Goal: Transaction & Acquisition: Purchase product/service

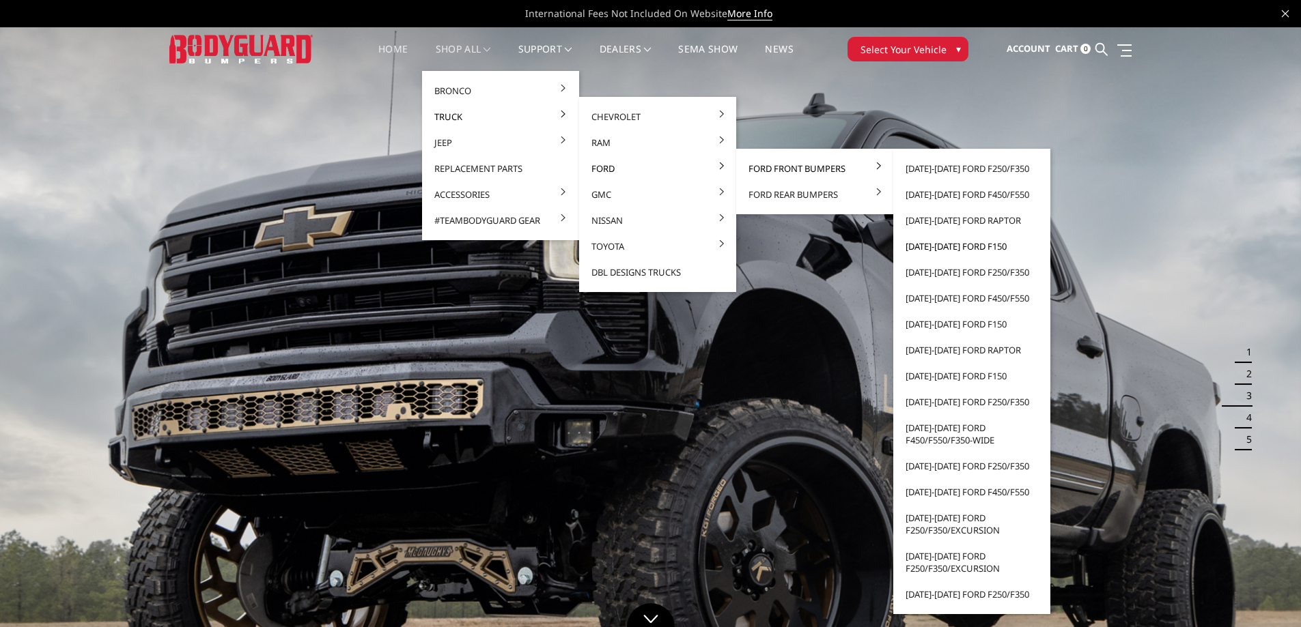
click at [948, 244] on link "[DATE]-[DATE] Ford F150" at bounding box center [971, 246] width 146 height 26
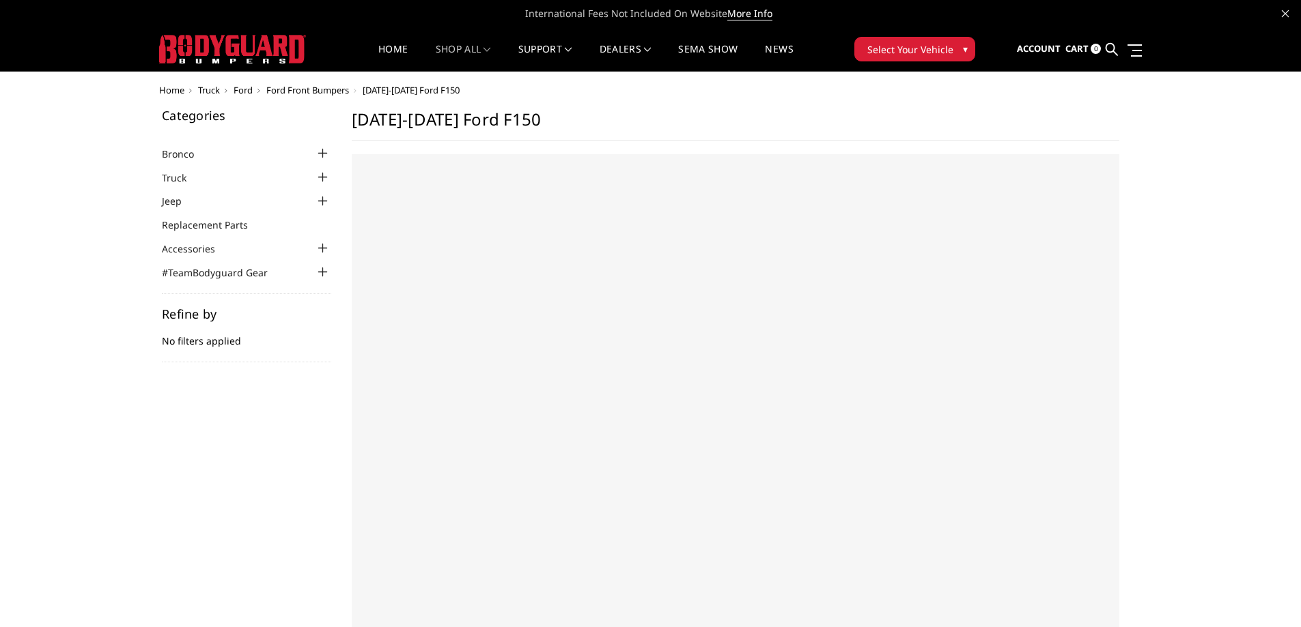
select select "US"
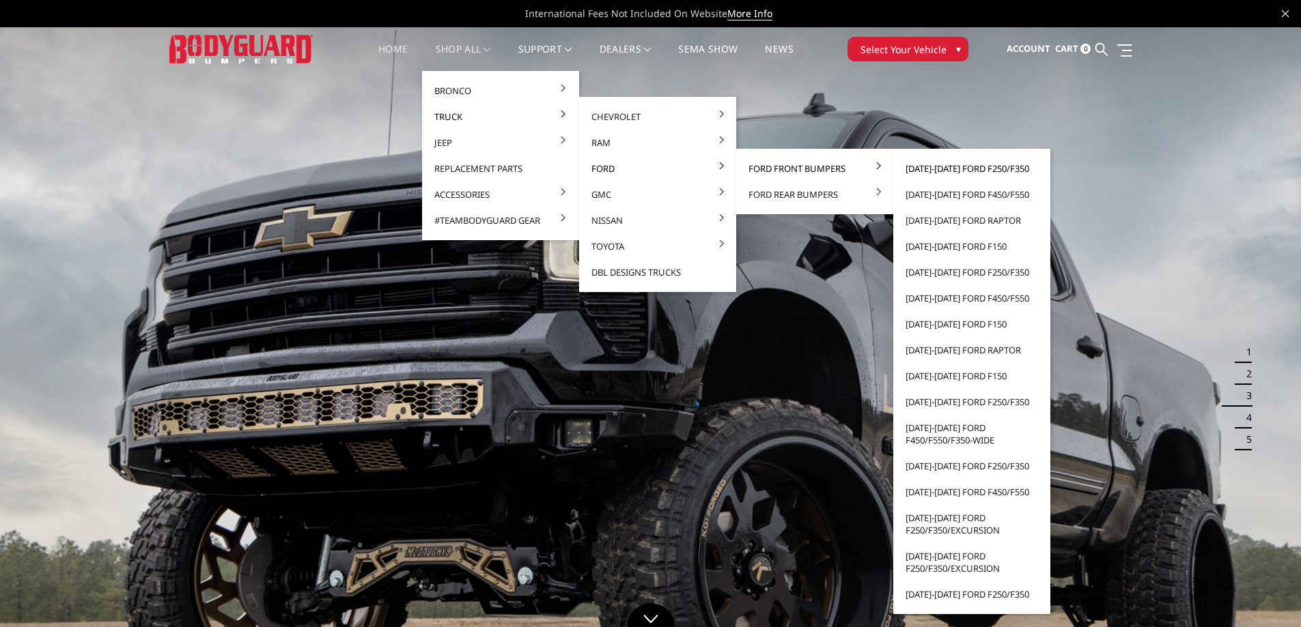
click at [947, 168] on link "[DATE]-[DATE] Ford F250/F350" at bounding box center [971, 169] width 146 height 26
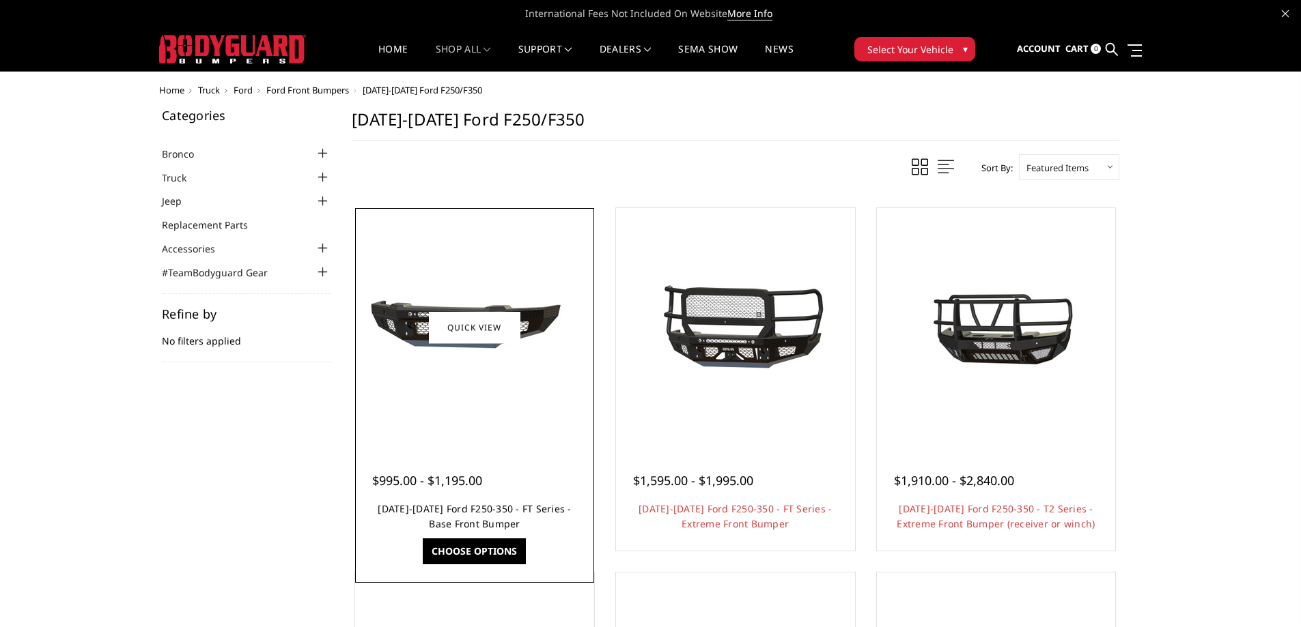
click at [456, 507] on link "2023-2025 Ford F250-350 - FT Series - Base Front Bumper" at bounding box center [474, 516] width 193 height 28
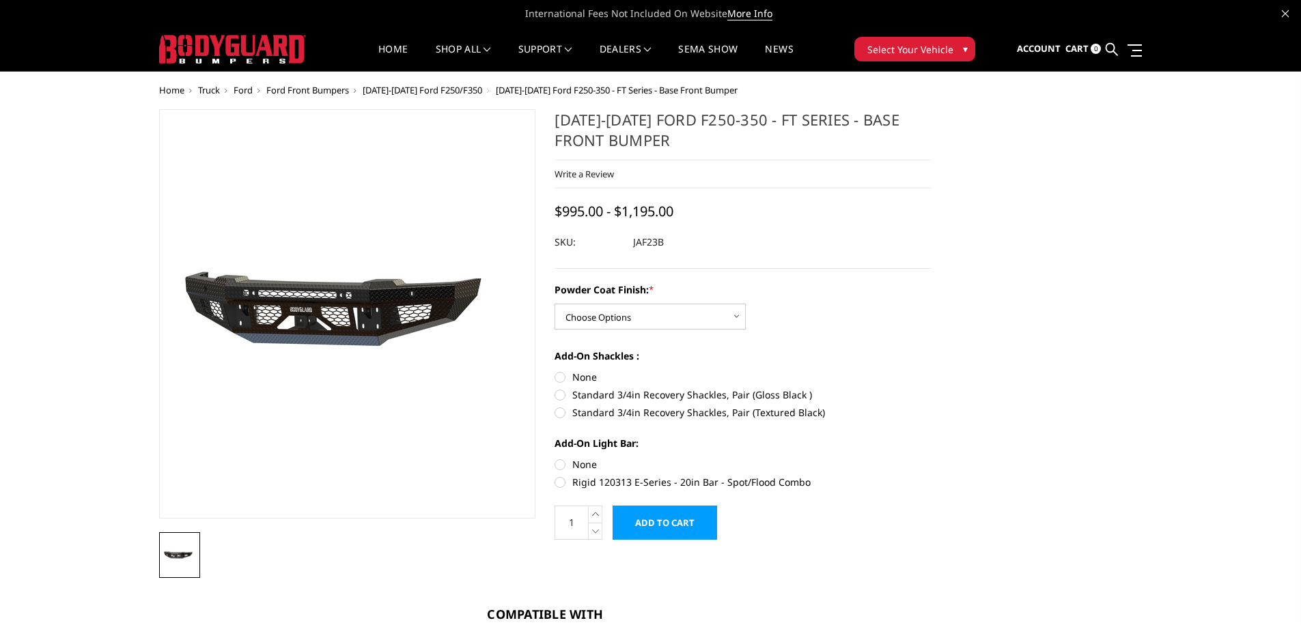
click at [348, 306] on img at bounding box center [348, 314] width 874 height 409
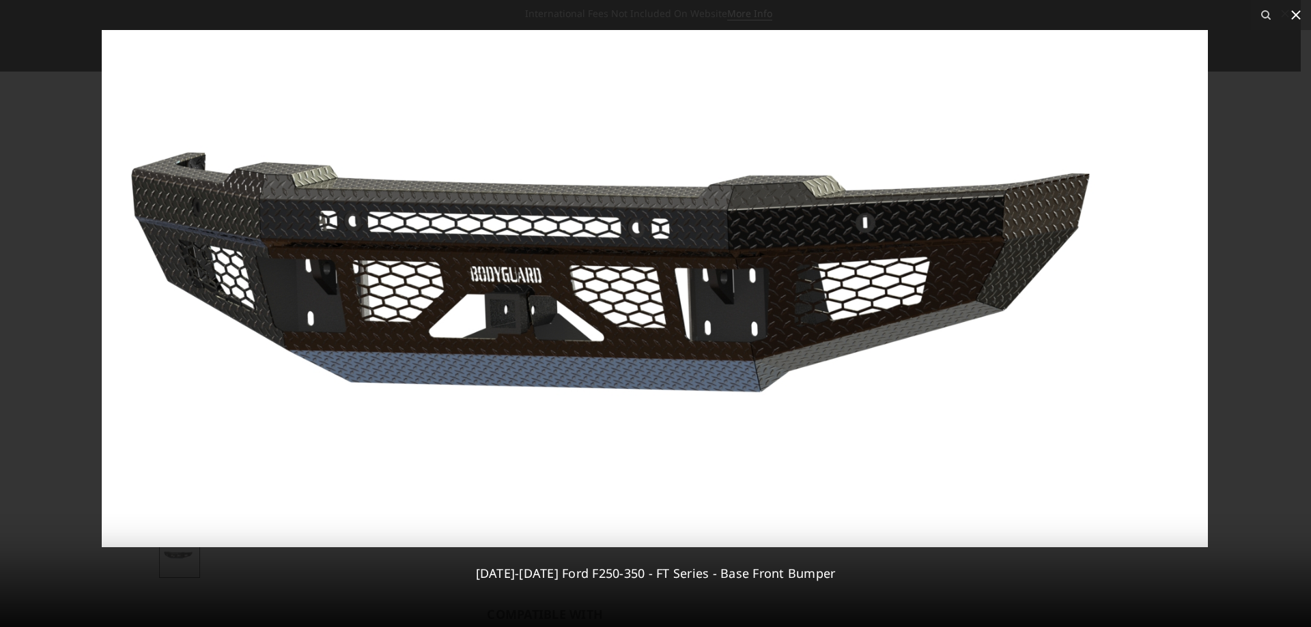
click at [1293, 12] on icon at bounding box center [1296, 15] width 10 height 10
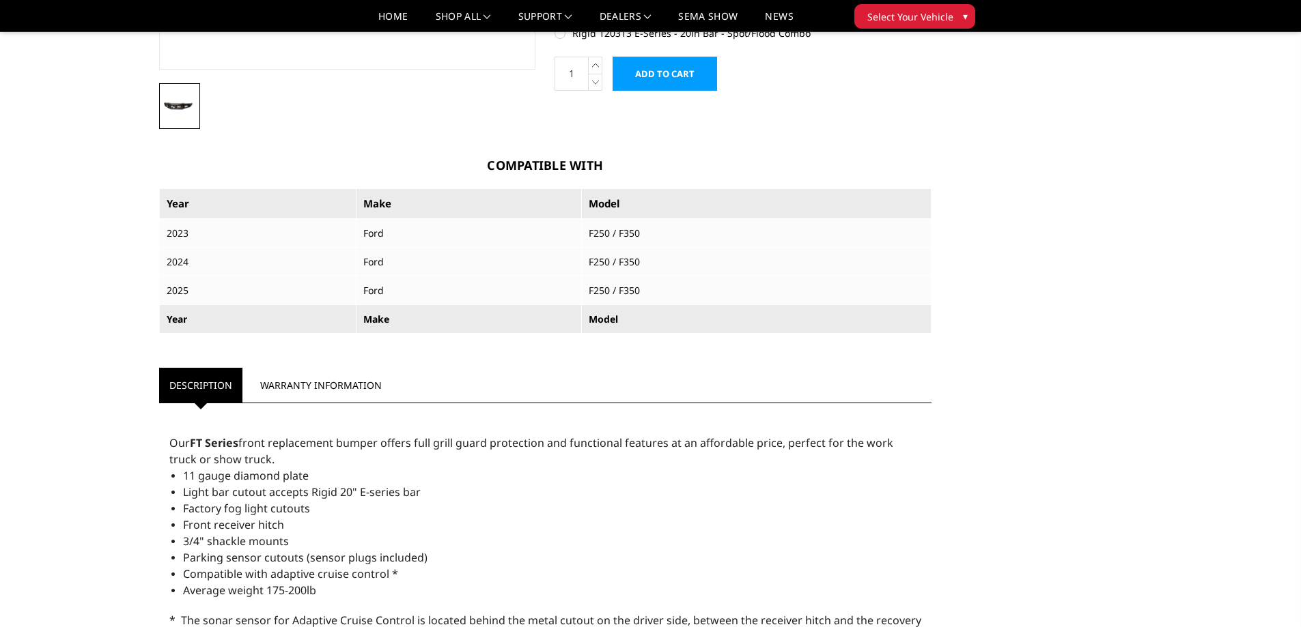
scroll to position [410, 0]
drag, startPoint x: 167, startPoint y: 438, endPoint x: 269, endPoint y: 487, distance: 113.3
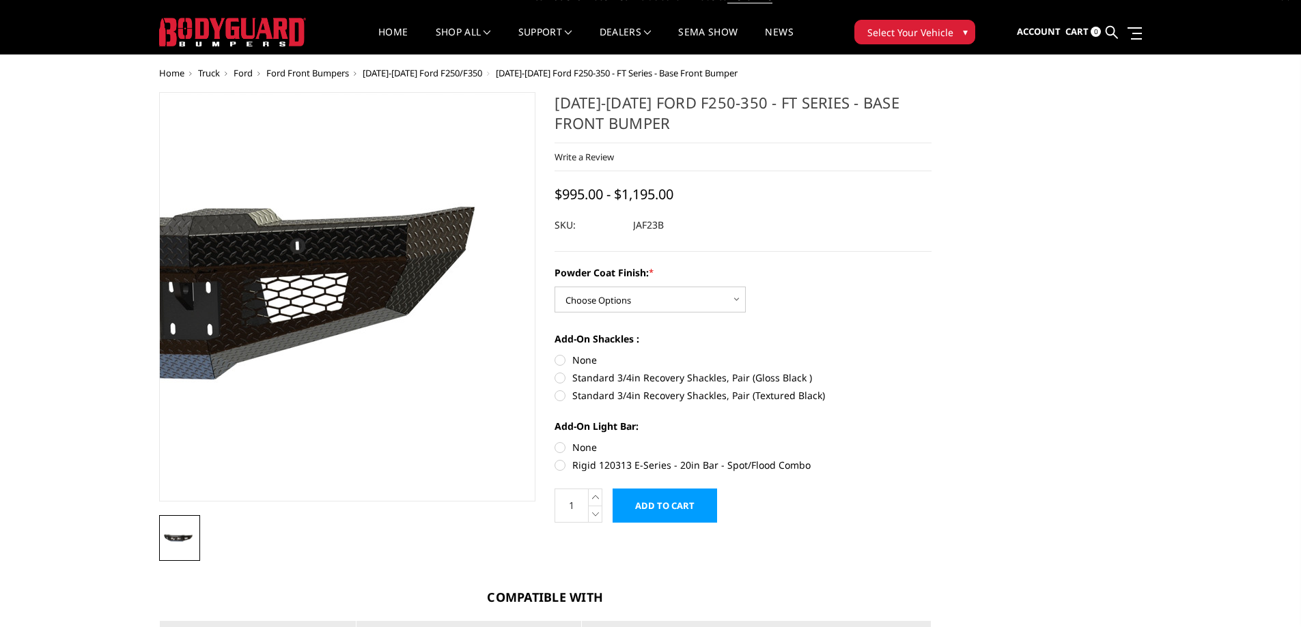
scroll to position [0, 0]
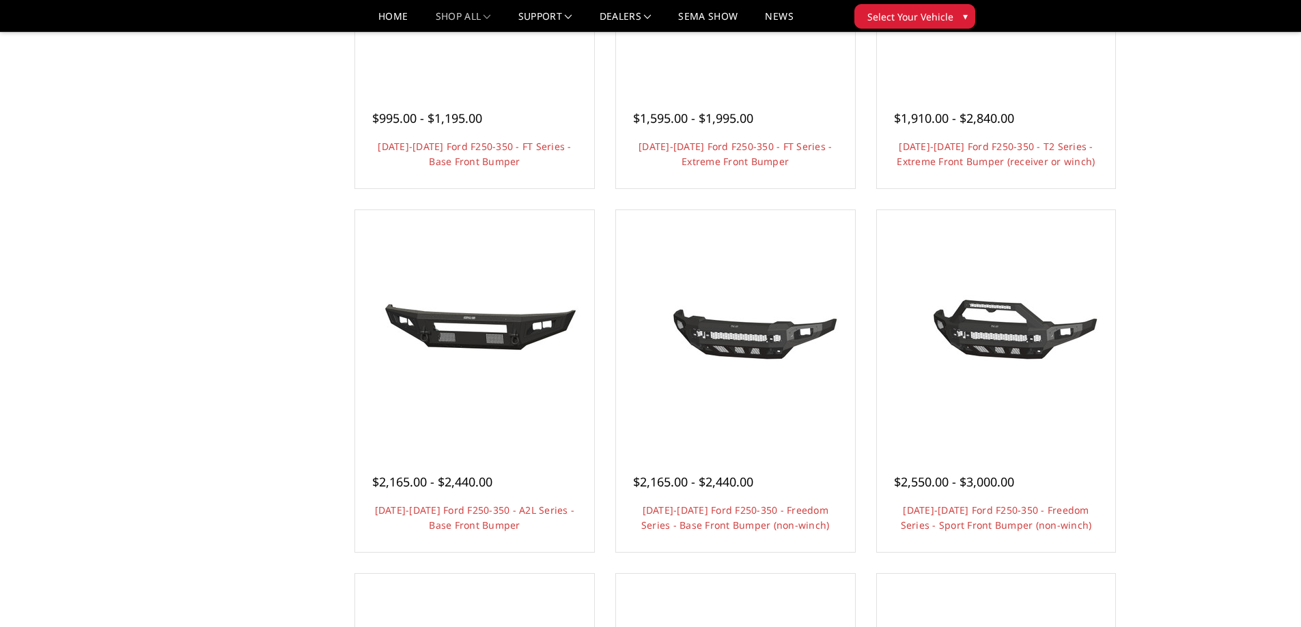
scroll to position [344, 0]
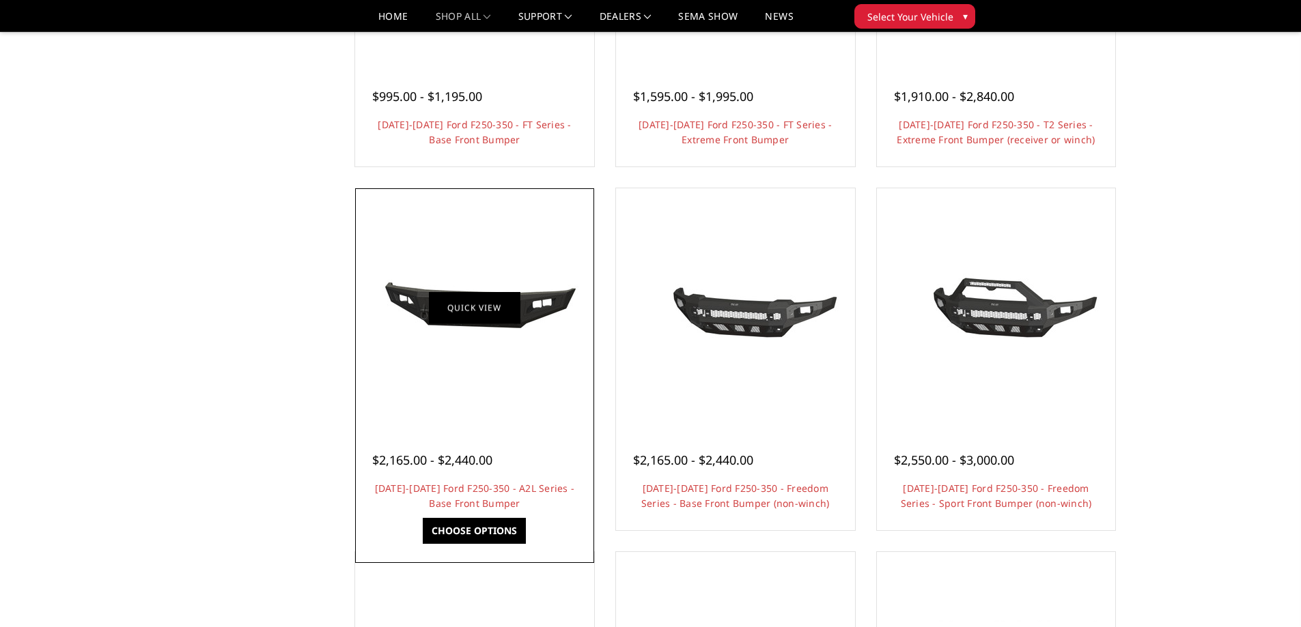
click at [464, 311] on link "Quick view" at bounding box center [474, 308] width 91 height 32
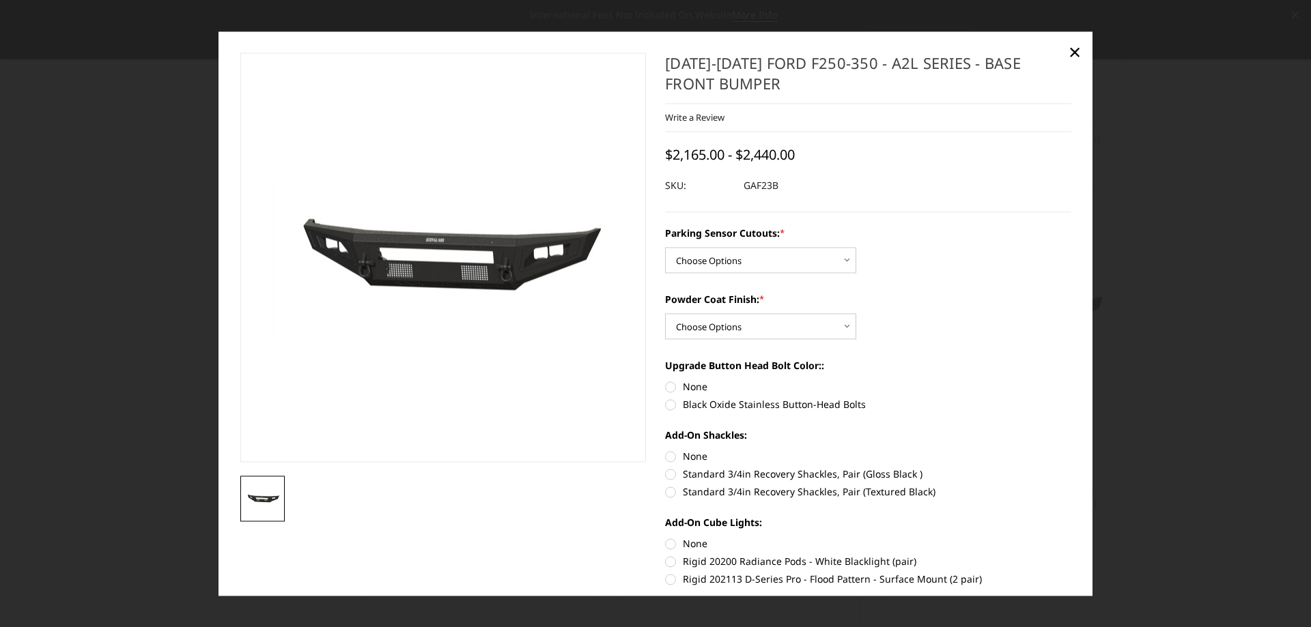
click at [464, 273] on img at bounding box center [414, 258] width 874 height 401
click at [464, 240] on img at bounding box center [414, 257] width 874 height 401
click at [1072, 51] on span "×" at bounding box center [1074, 52] width 12 height 29
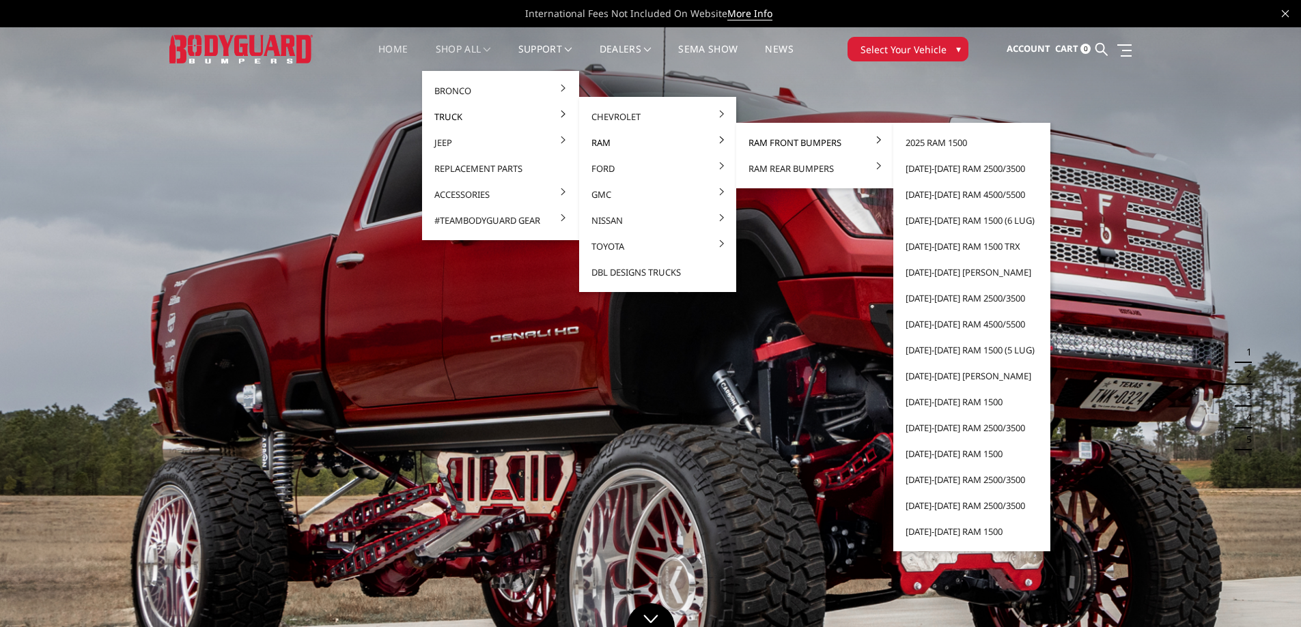
click at [796, 139] on link "Ram Front Bumpers" at bounding box center [814, 143] width 146 height 26
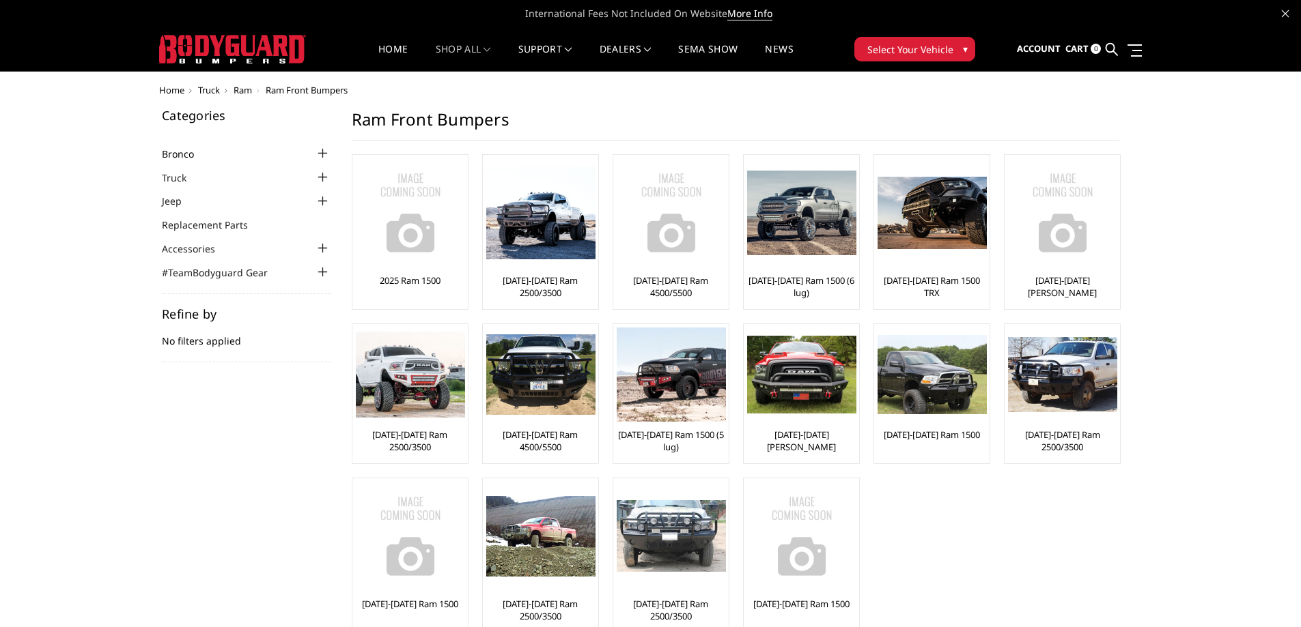
click at [193, 150] on link "Bronco" at bounding box center [186, 154] width 49 height 14
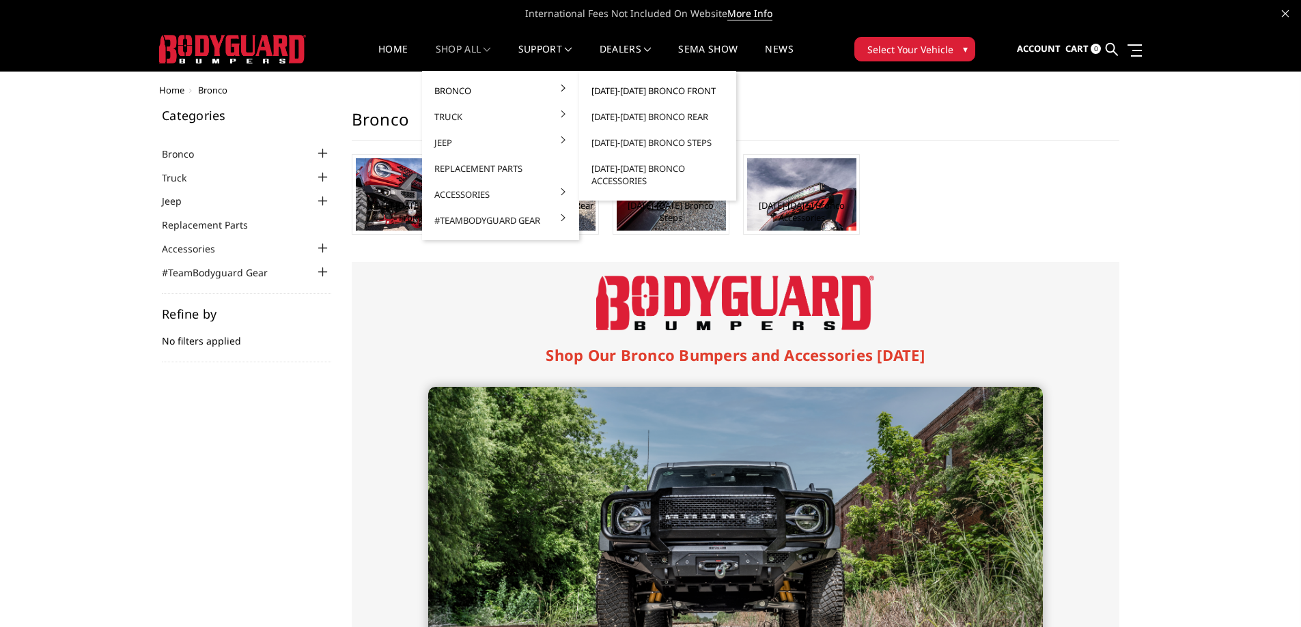
click at [641, 89] on link "[DATE]-[DATE] Bronco Front" at bounding box center [657, 91] width 146 height 26
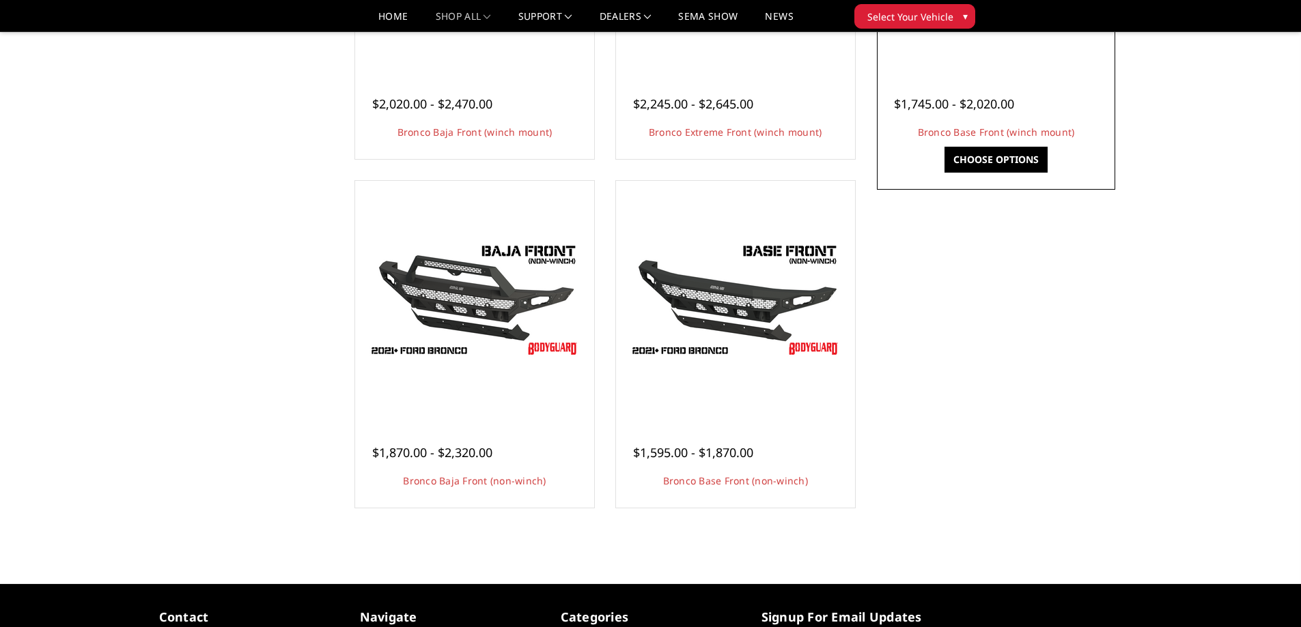
scroll to position [341, 0]
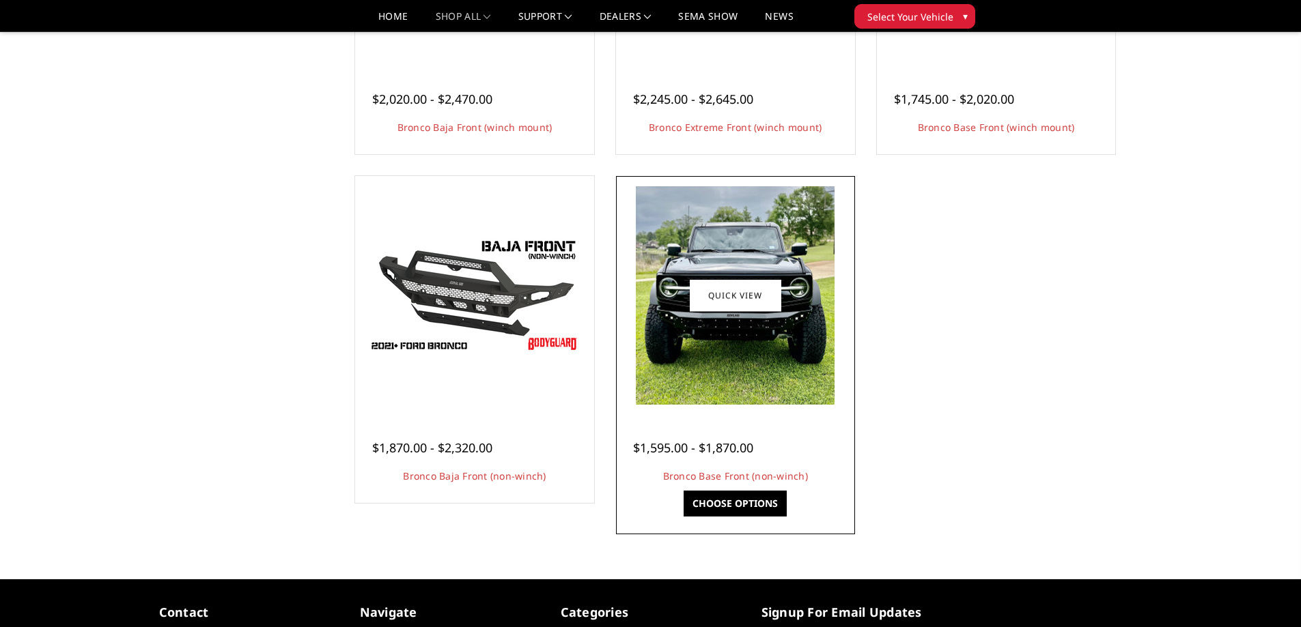
click at [695, 261] on img at bounding box center [735, 295] width 199 height 218
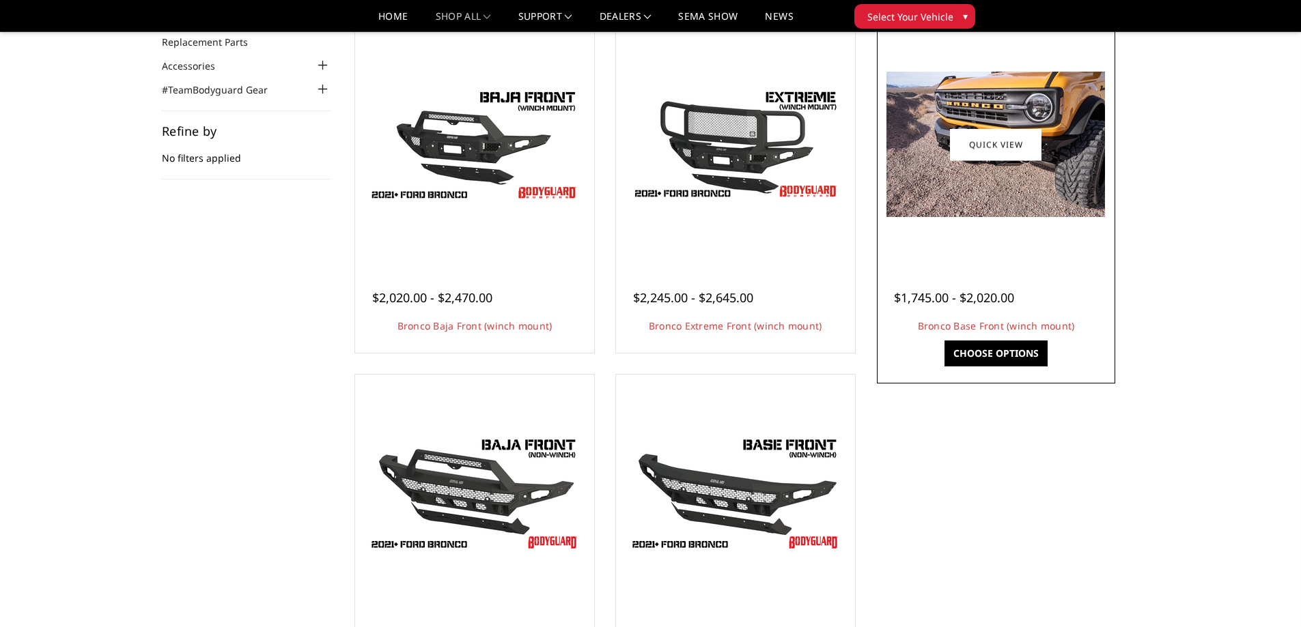
scroll to position [137, 0]
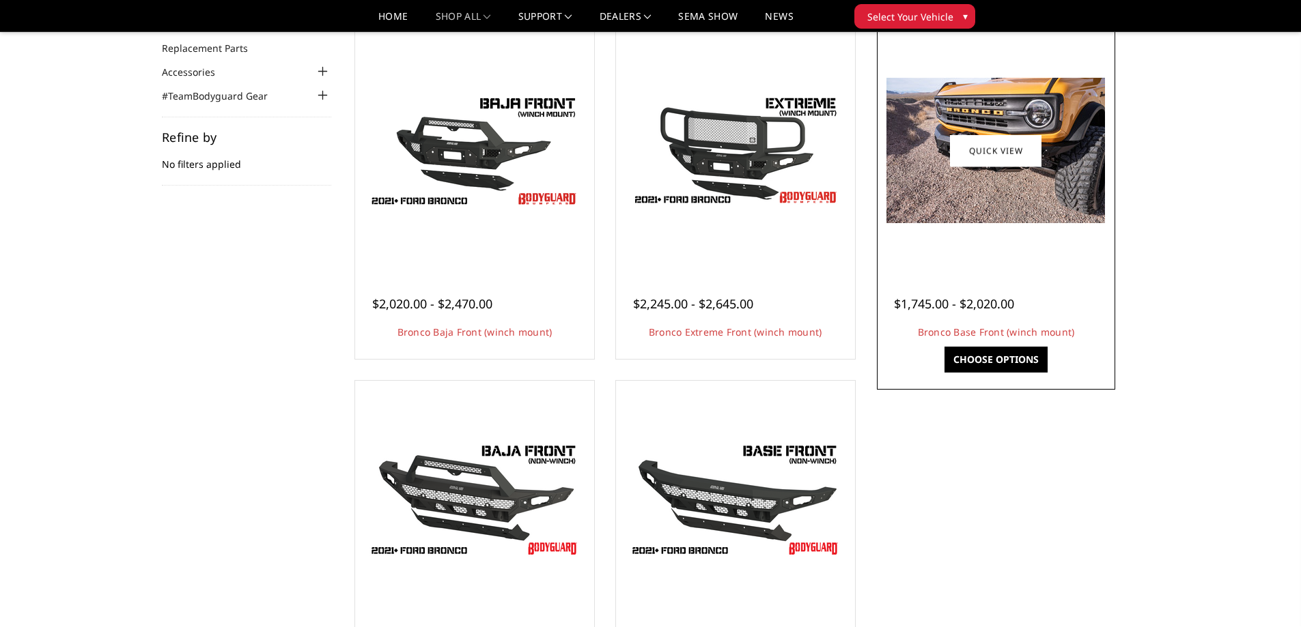
click at [954, 181] on img at bounding box center [995, 150] width 218 height 145
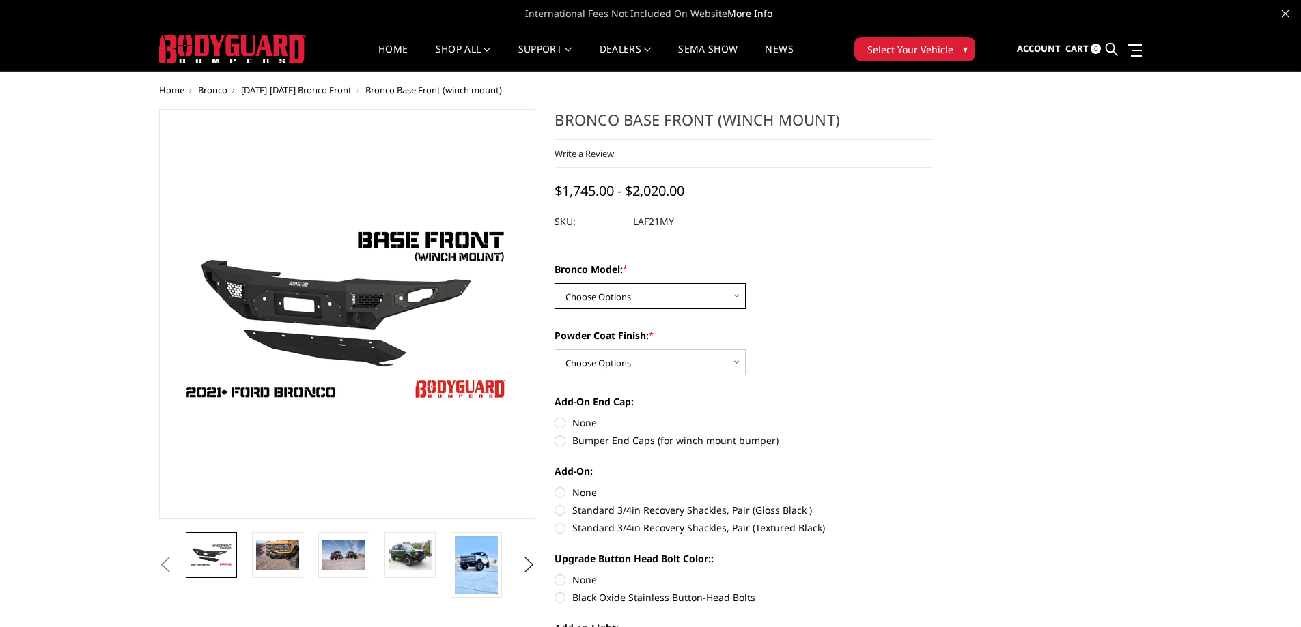
click at [738, 294] on select "Choose Options Base/Badlands/Wildtrak/etc. Raptor" at bounding box center [649, 296] width 191 height 26
select select "4008"
click at [554, 283] on select "Choose Options Base/Badlands/Wildtrak/etc. Raptor" at bounding box center [649, 296] width 191 height 26
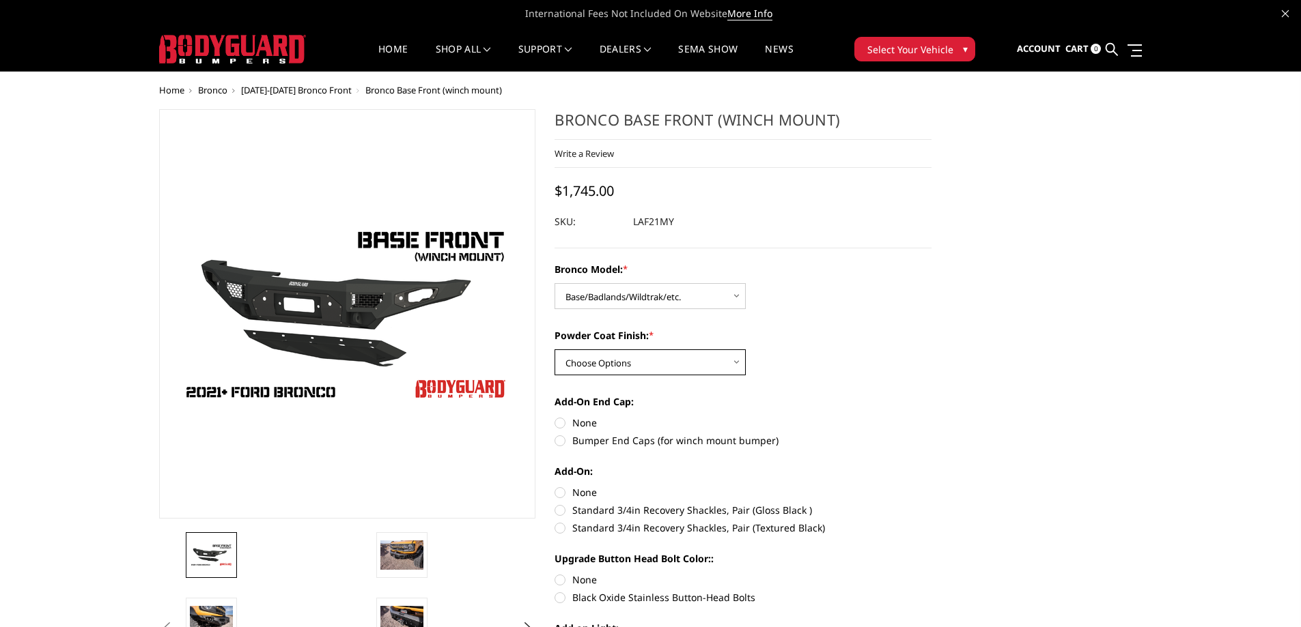
click at [734, 358] on select "Choose Options Bare Metal Textured Black Powder Coat" at bounding box center [649, 363] width 191 height 26
click at [554, 350] on select "Choose Options Bare Metal Textured Black Powder Coat" at bounding box center [649, 363] width 191 height 26
click at [729, 360] on select "Choose Options Bare Metal Textured Black Powder Coat" at bounding box center [649, 363] width 191 height 26
select select "4010"
click at [554, 350] on select "Choose Options Bare Metal Textured Black Powder Coat" at bounding box center [649, 363] width 191 height 26
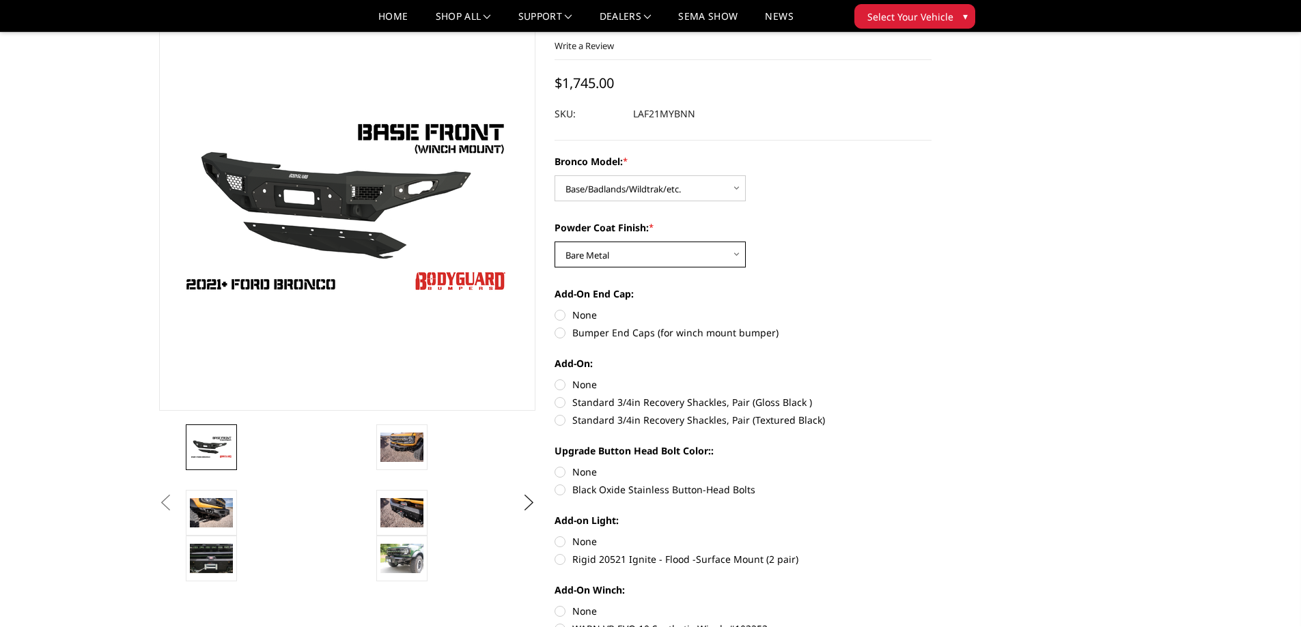
scroll to position [68, 0]
click at [557, 330] on label "Bumper End Caps (for winch mount bumper)" at bounding box center [742, 332] width 377 height 14
click at [931, 308] on input "Bumper End Caps (for winch mount bumper)" at bounding box center [931, 307] width 1 height 1
radio input "true"
click at [558, 310] on label "None" at bounding box center [742, 314] width 377 height 14
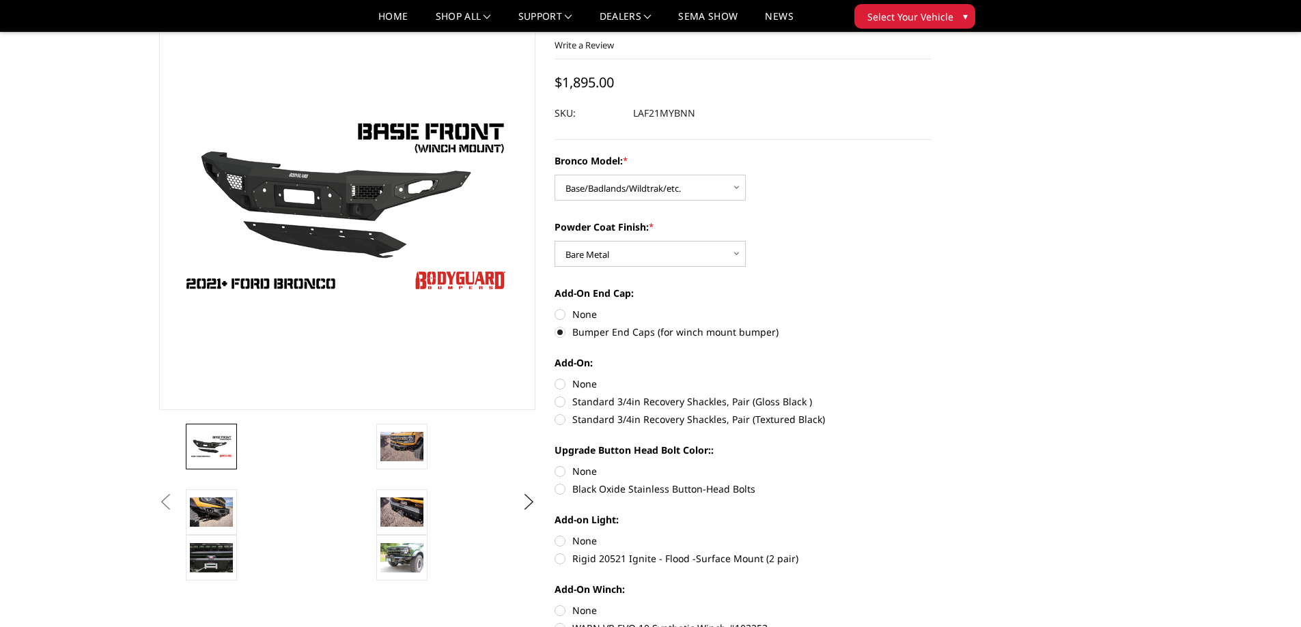
click at [555, 308] on input "None" at bounding box center [554, 307] width 1 height 1
radio input "true"
click at [560, 328] on label "Bumper End Caps (for winch mount bumper)" at bounding box center [742, 332] width 377 height 14
click at [931, 308] on input "Bumper End Caps (for winch mount bumper)" at bounding box center [931, 307] width 1 height 1
radio input "true"
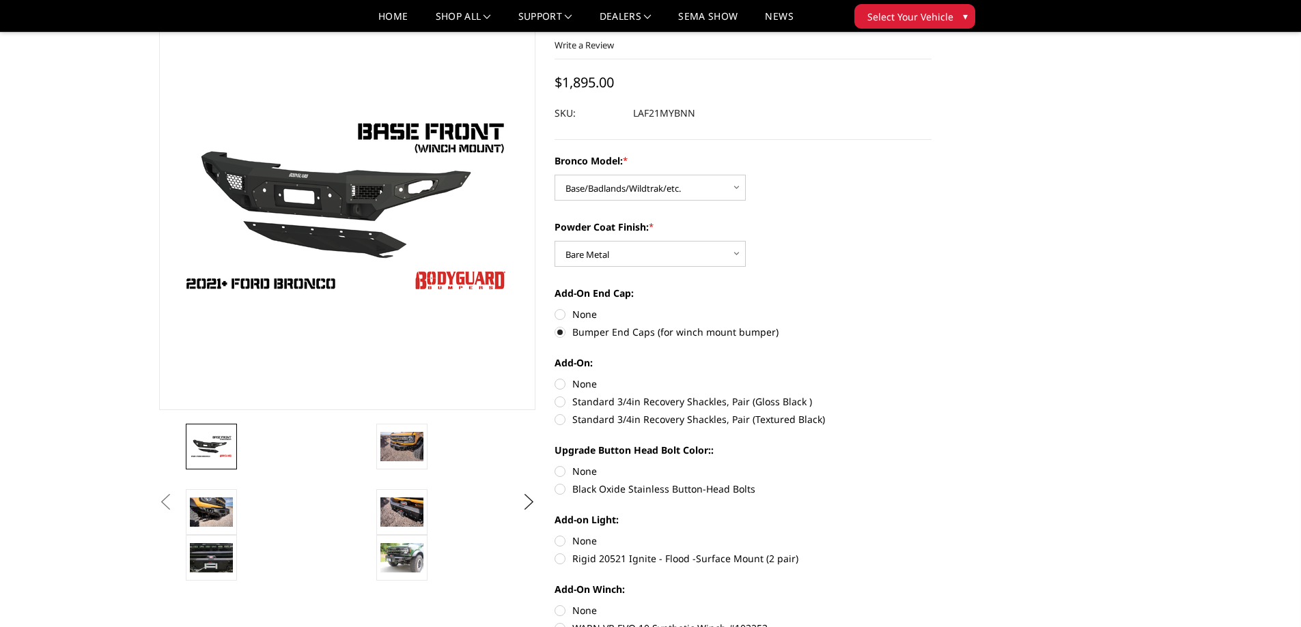
click at [562, 313] on label "None" at bounding box center [742, 314] width 377 height 14
click at [555, 308] on input "None" at bounding box center [554, 307] width 1 height 1
radio input "true"
click at [558, 327] on label "Bumper End Caps (for winch mount bumper)" at bounding box center [742, 332] width 377 height 14
click at [931, 308] on input "Bumper End Caps (for winch mount bumper)" at bounding box center [931, 307] width 1 height 1
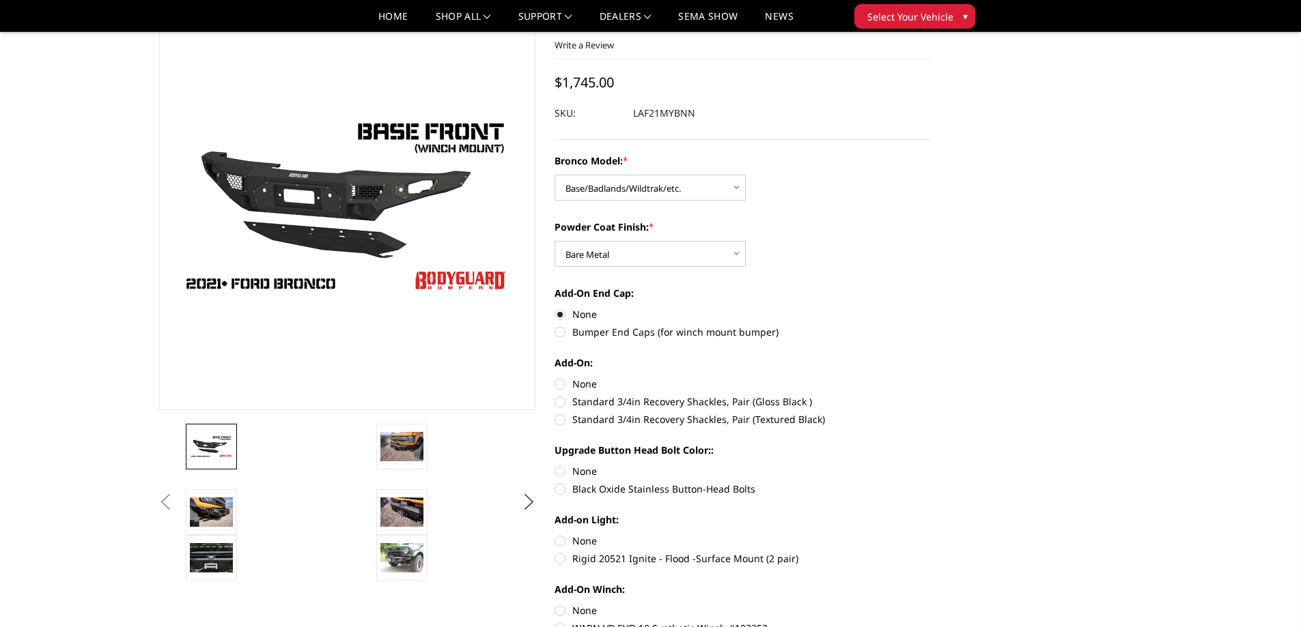
radio input "true"
click at [558, 402] on label "Standard 3/4in Recovery Shackles, Pair (Gloss Black )" at bounding box center [742, 402] width 377 height 14
click at [931, 378] on input "Standard 3/4in Recovery Shackles, Pair (Gloss Black )" at bounding box center [931, 377] width 1 height 1
radio input "true"
click at [561, 419] on label "Standard 3/4in Recovery Shackles, Pair (Textured Black)" at bounding box center [742, 419] width 377 height 14
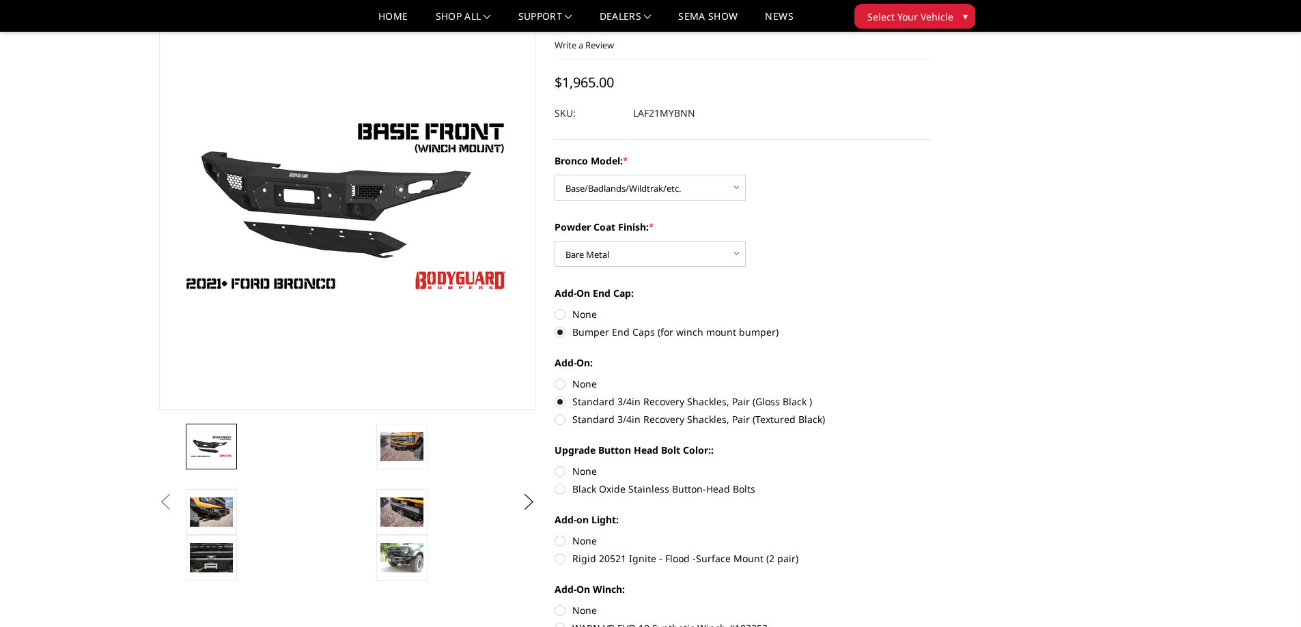
click at [931, 395] on input "Standard 3/4in Recovery Shackles, Pair (Textured Black)" at bounding box center [931, 395] width 1 height 1
radio input "true"
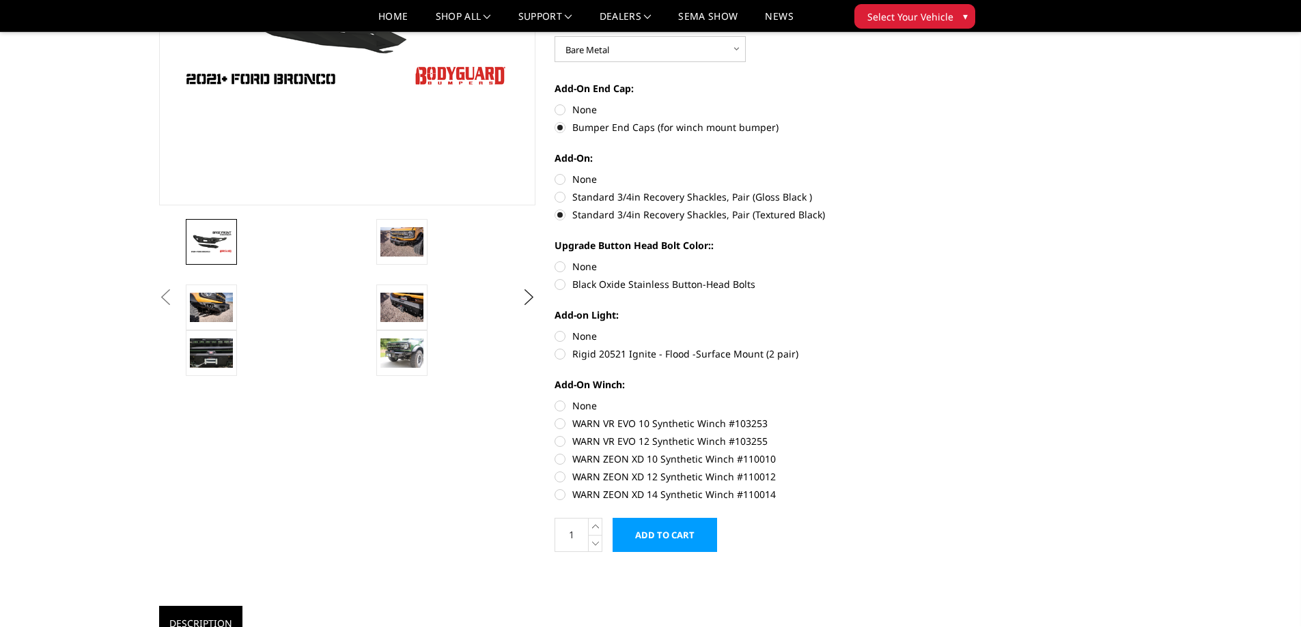
scroll to position [137, 0]
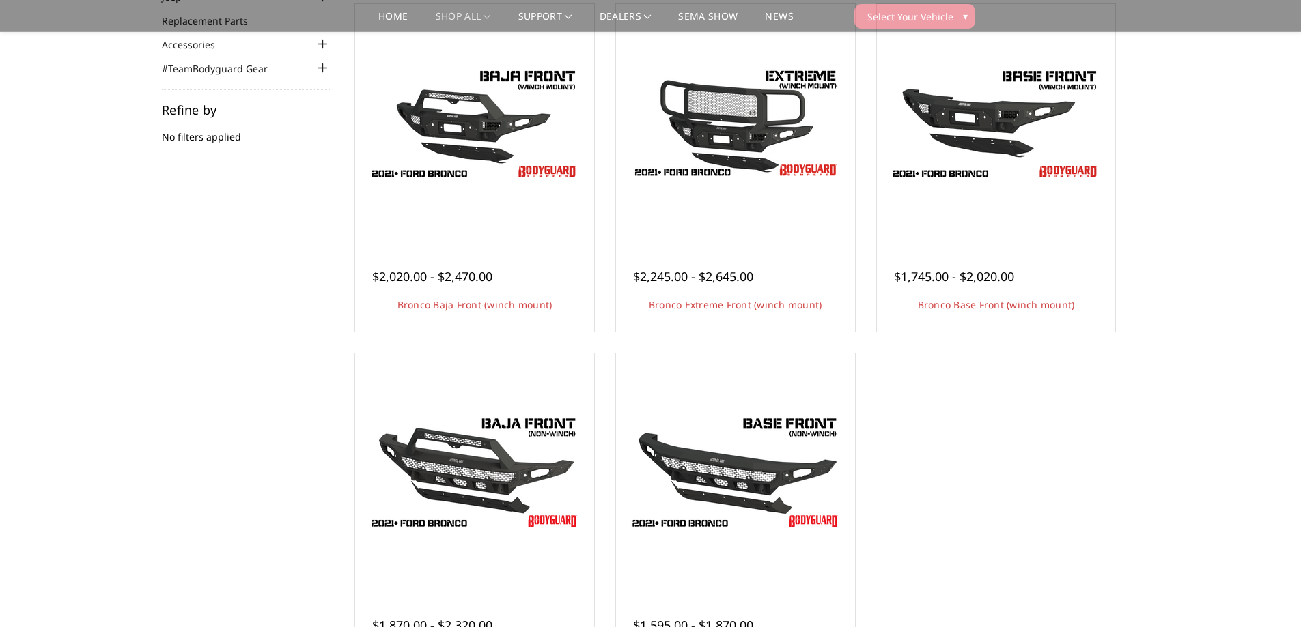
scroll to position [137, 0]
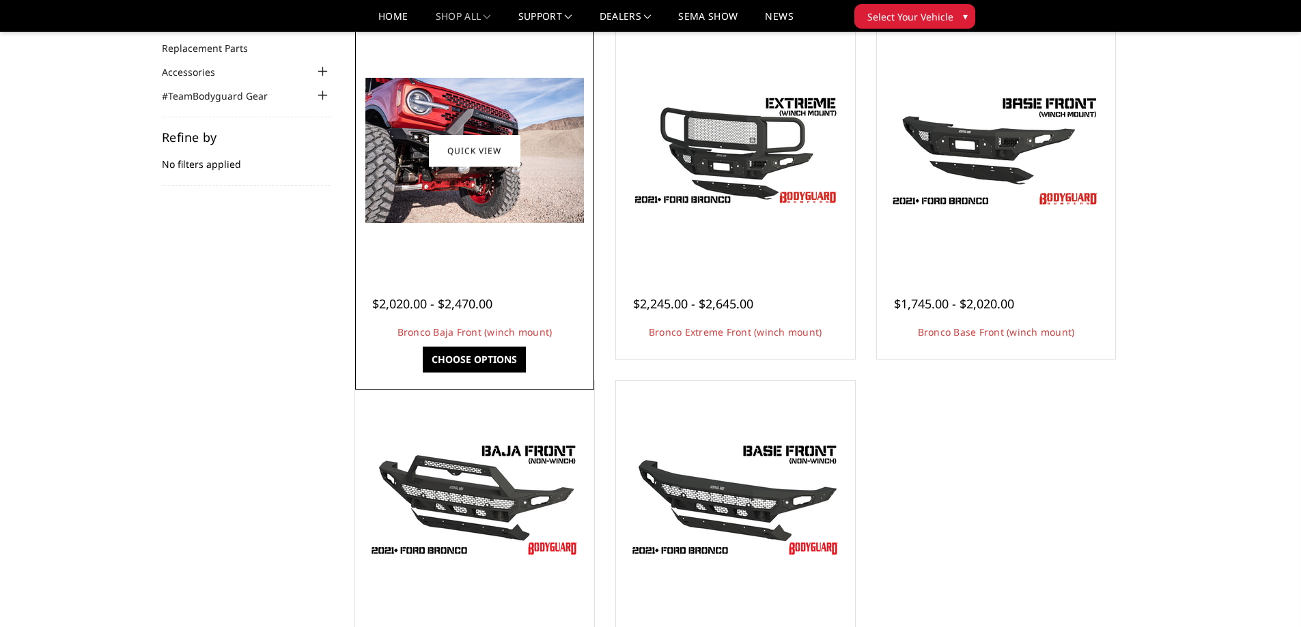
click at [473, 208] on img at bounding box center [474, 150] width 218 height 145
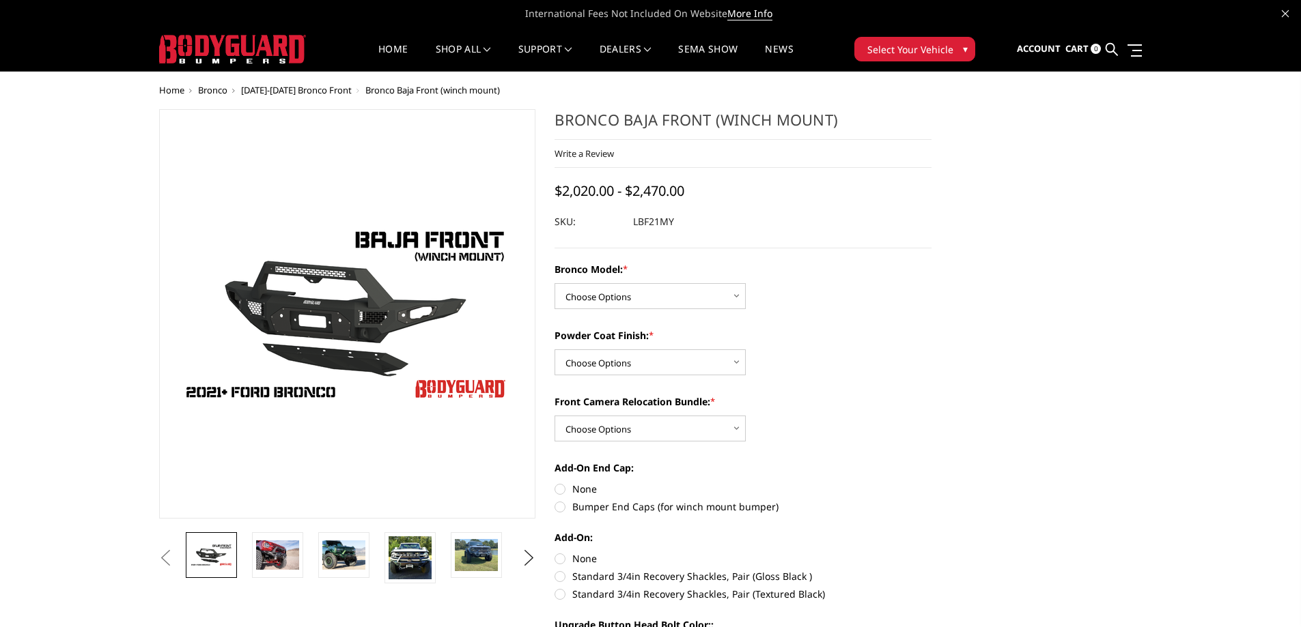
scroll to position [68, 0]
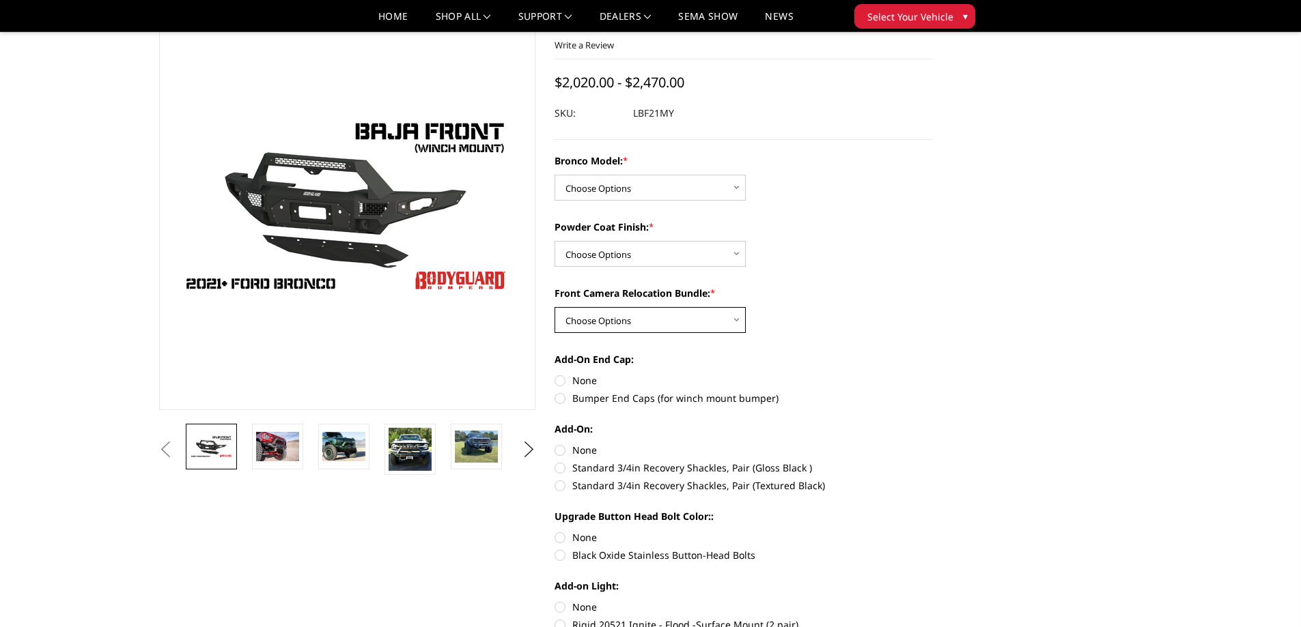
click at [735, 317] on select "Choose Options With Front Camera Relocation (Harness and Pod) Without Front Cam…" at bounding box center [649, 320] width 191 height 26
click at [554, 307] on select "Choose Options With Front Camera Relocation (Harness and Pod) Without Front Cam…" at bounding box center [649, 320] width 191 height 26
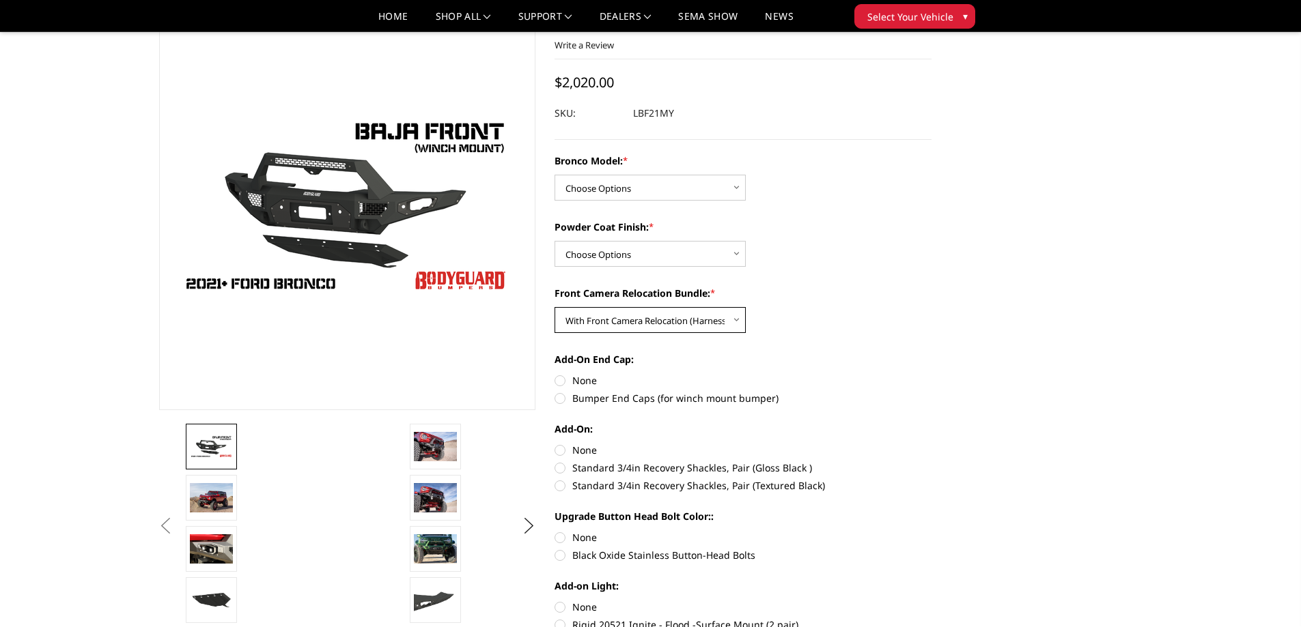
click at [737, 316] on select "Choose Options With Front Camera Relocation (Harness and Pod) Without Front Cam…" at bounding box center [649, 320] width 191 height 26
click at [554, 307] on select "Choose Options With Front Camera Relocation (Harness and Pod) Without Front Cam…" at bounding box center [649, 320] width 191 height 26
click at [735, 318] on select "Choose Options With Front Camera Relocation (Harness and Pod) Without Front Cam…" at bounding box center [649, 320] width 191 height 26
select select "4016"
click at [554, 307] on select "Choose Options With Front Camera Relocation (Harness and Pod) Without Front Cam…" at bounding box center [649, 320] width 191 height 26
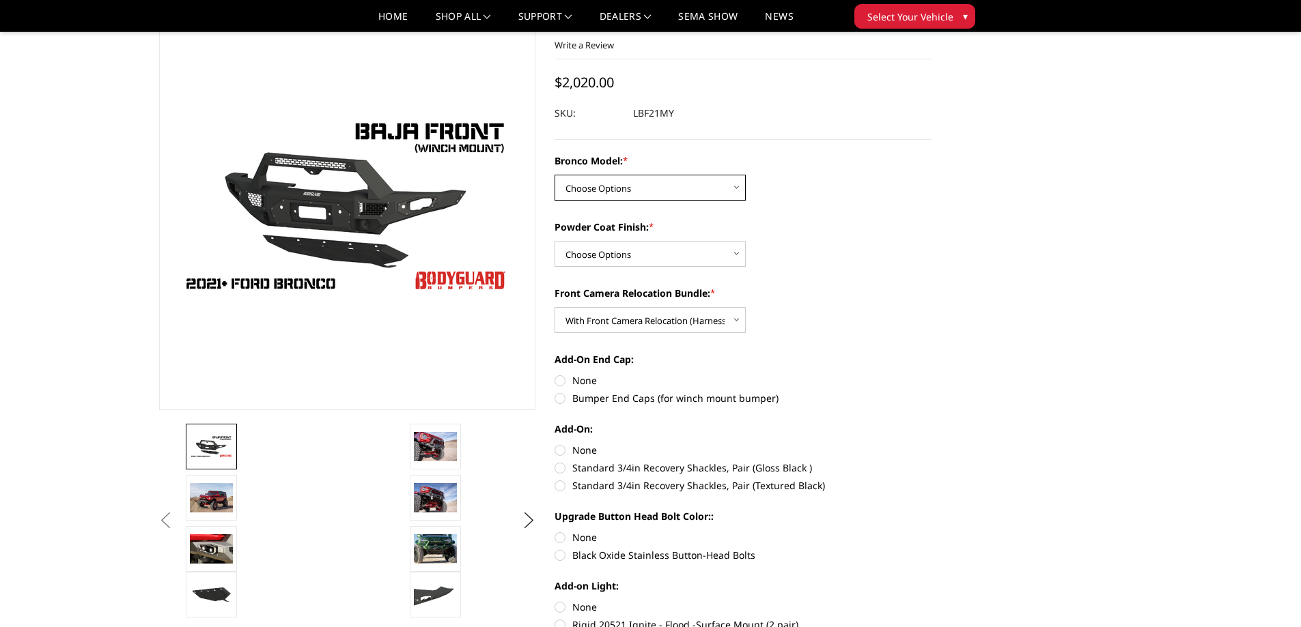
click at [734, 178] on select "Choose Options Base/Badlands/Wildtrak/etc. Raptor" at bounding box center [649, 188] width 191 height 26
select select "4012"
click at [554, 175] on select "Choose Options Base/Badlands/Wildtrak/etc. Raptor" at bounding box center [649, 188] width 191 height 26
click at [731, 252] on select "Choose Options Bare Metal Textured Black Powder Coat" at bounding box center [649, 254] width 191 height 26
select select "4015"
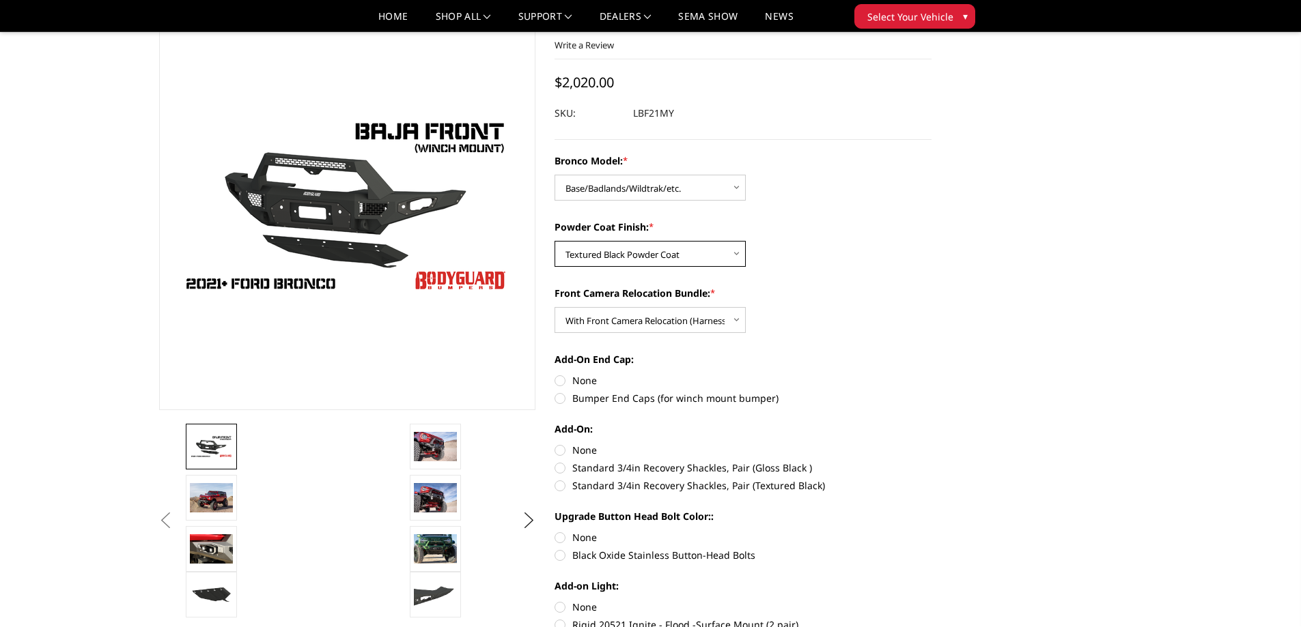
click at [554, 241] on select "Choose Options Bare Metal Textured Black Powder Coat" at bounding box center [649, 254] width 191 height 26
click at [731, 317] on select "Choose Options With Front Camera Relocation (Harness and Pod) Without Front Cam…" at bounding box center [649, 320] width 191 height 26
click at [554, 307] on select "Choose Options With Front Camera Relocation (Harness and Pod) Without Front Cam…" at bounding box center [649, 320] width 191 height 26
click at [728, 320] on select "Choose Options With Front Camera Relocation (Harness and Pod) Without Front Cam…" at bounding box center [649, 320] width 191 height 26
select select "4016"
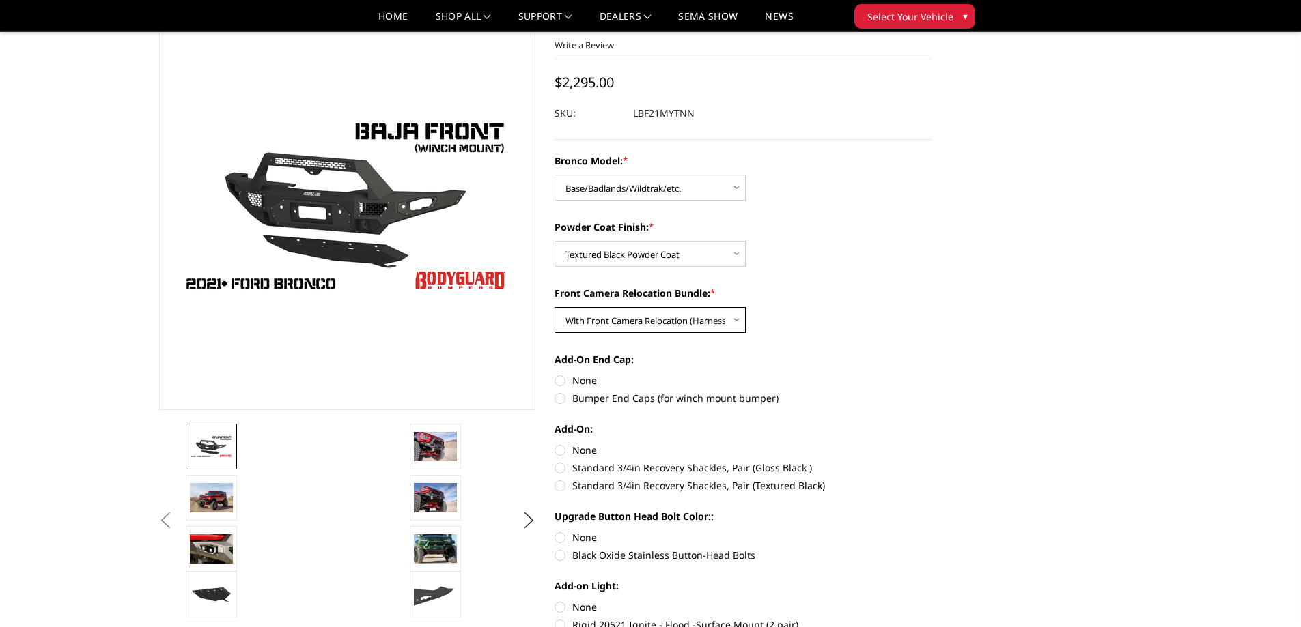
click at [554, 307] on select "Choose Options With Front Camera Relocation (Harness and Pod) Without Front Cam…" at bounding box center [649, 320] width 191 height 26
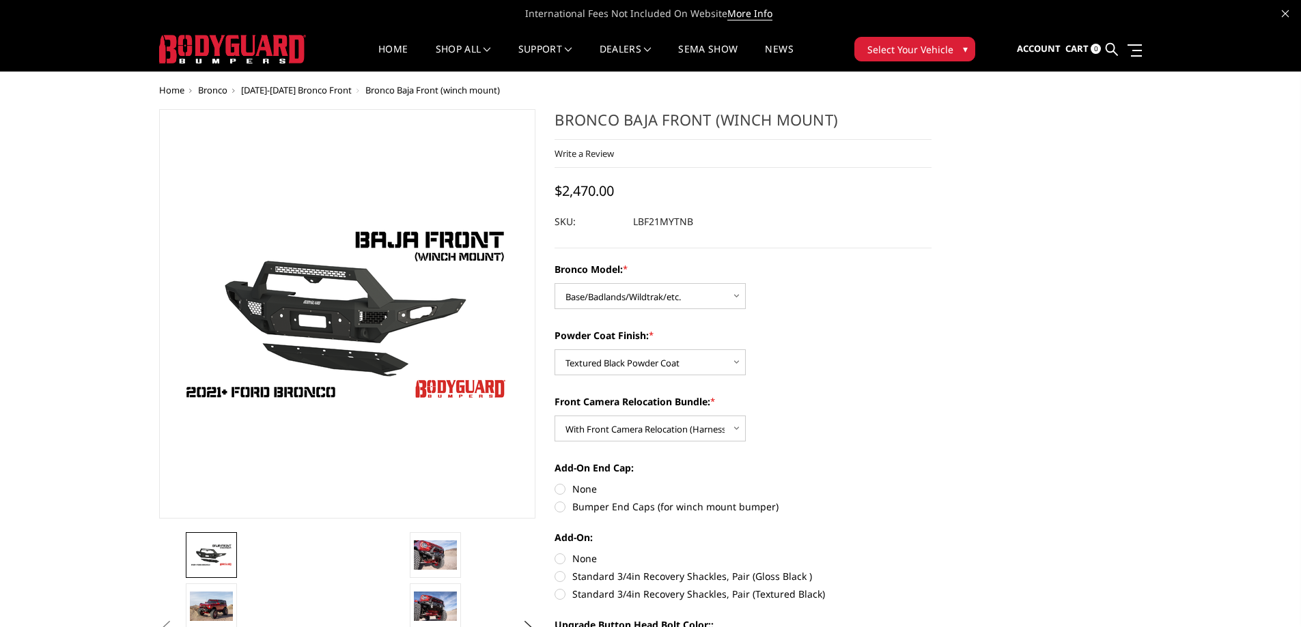
click at [1118, 45] on ul "Account Sign in Register Cart 0 Search Search" at bounding box center [1079, 49] width 125 height 43
click at [1113, 45] on icon at bounding box center [1111, 49] width 12 height 12
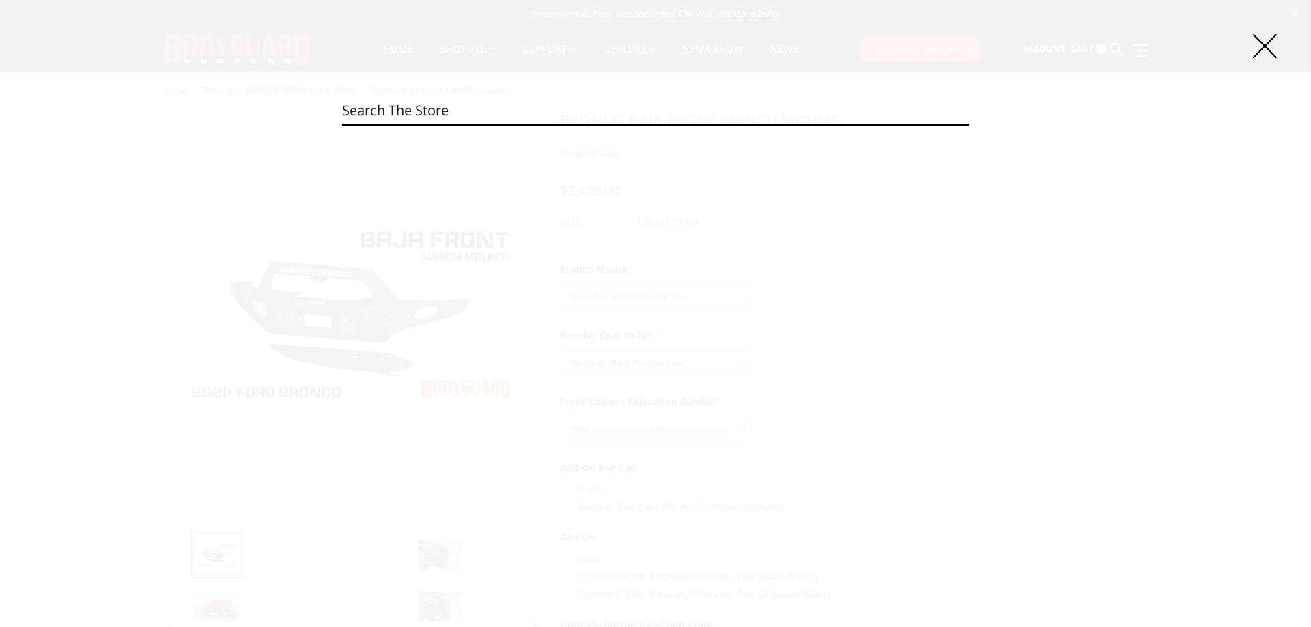
click at [396, 113] on input "Search" at bounding box center [655, 110] width 627 height 27
click at [371, 109] on input "Search" at bounding box center [655, 110] width 627 height 27
click at [411, 111] on input "Search" at bounding box center [655, 110] width 627 height 27
click at [400, 117] on input "Search" at bounding box center [655, 110] width 627 height 27
type input "j"
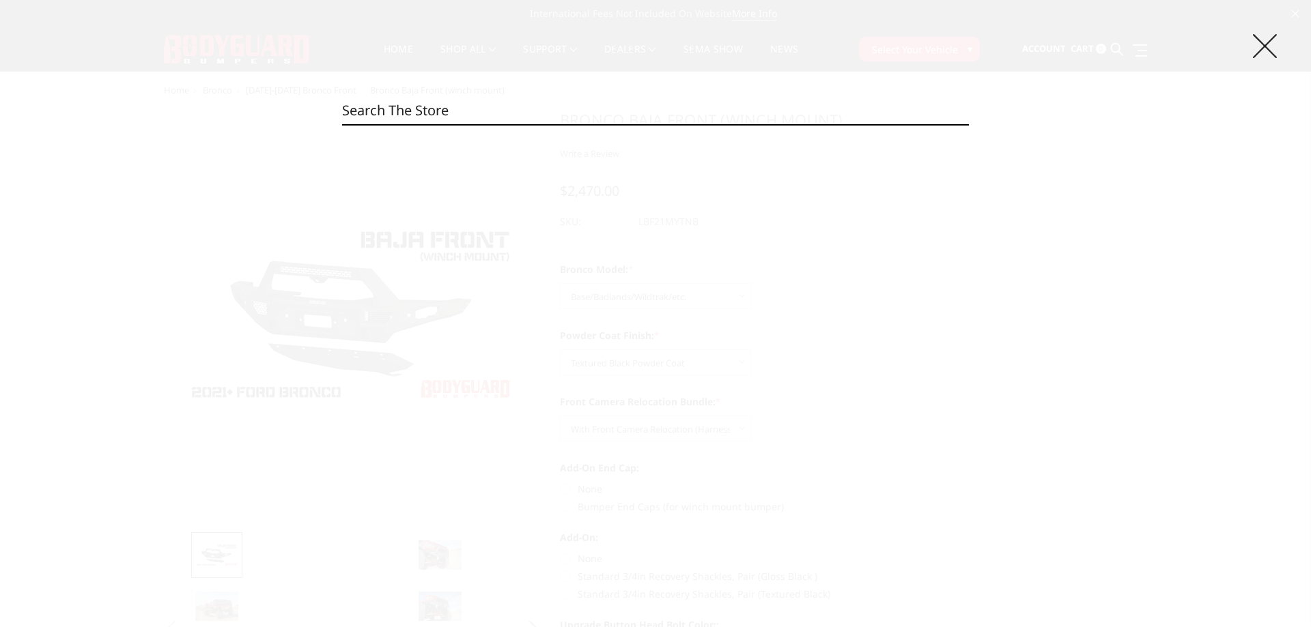
click at [1260, 40] on icon at bounding box center [1265, 46] width 24 height 24
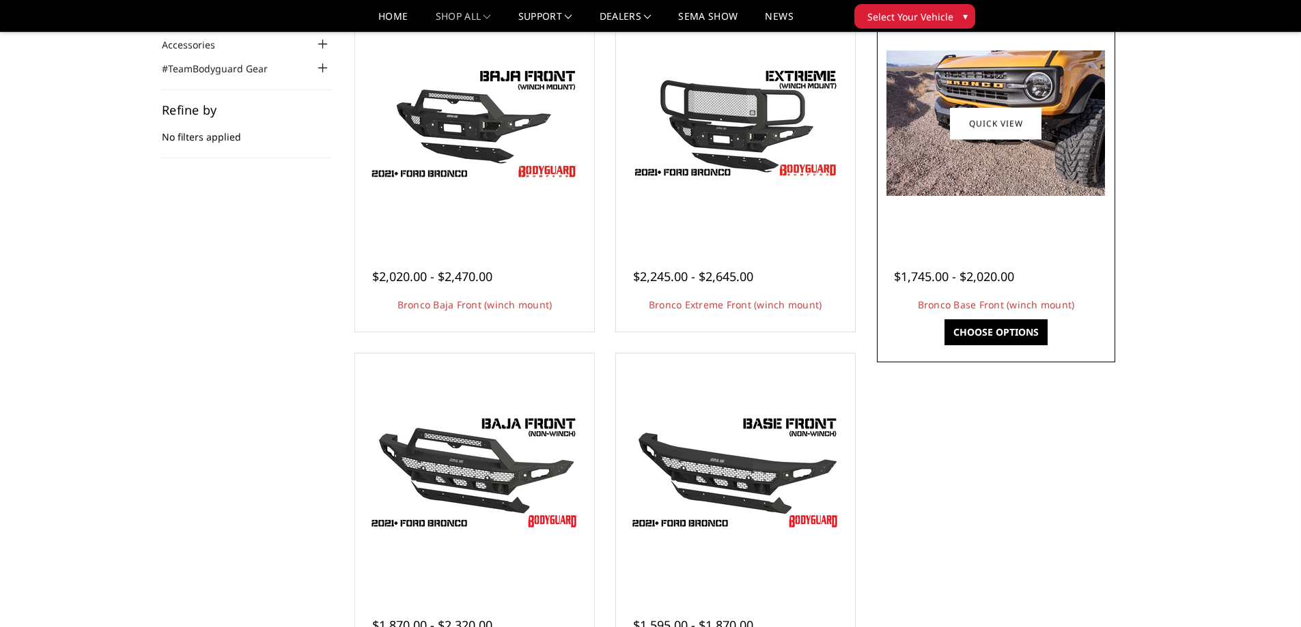
scroll to position [137, 0]
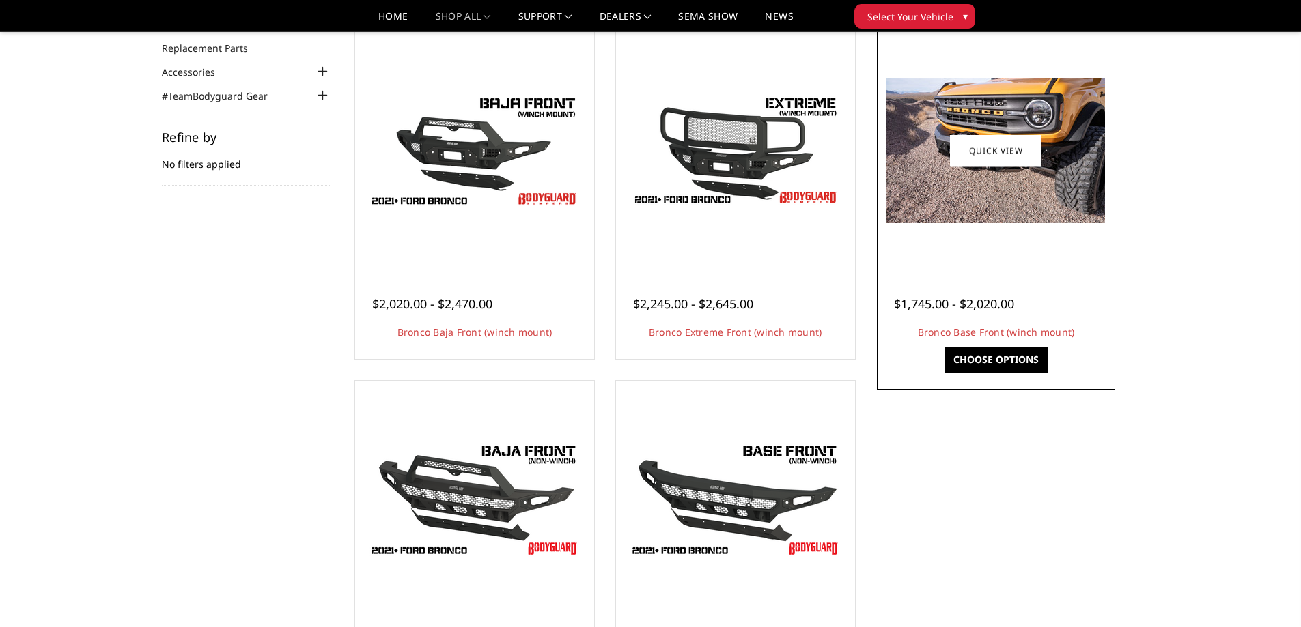
click at [975, 185] on img at bounding box center [995, 150] width 218 height 145
